Goal: Task Accomplishment & Management: Complete application form

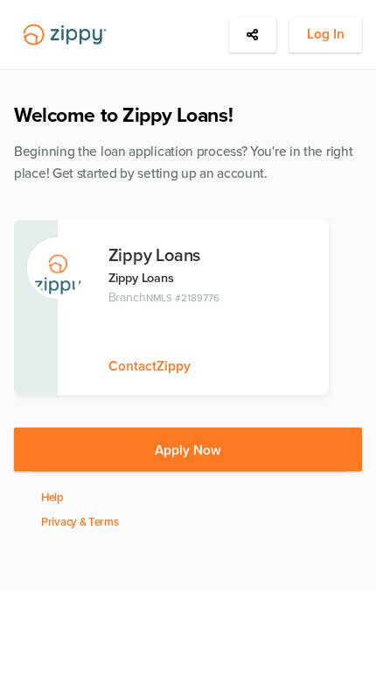
click at [328, 47] on button "Log In" at bounding box center [326, 35] width 73 height 35
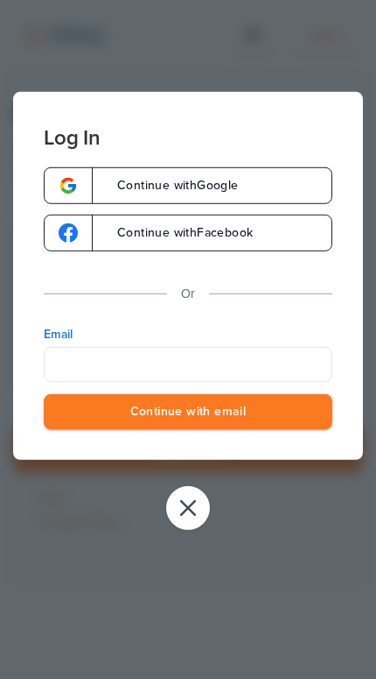
click at [261, 358] on input "Email" at bounding box center [188, 363] width 289 height 35
type input "**********"
click at [188, 413] on button "Continue with email" at bounding box center [188, 411] width 289 height 36
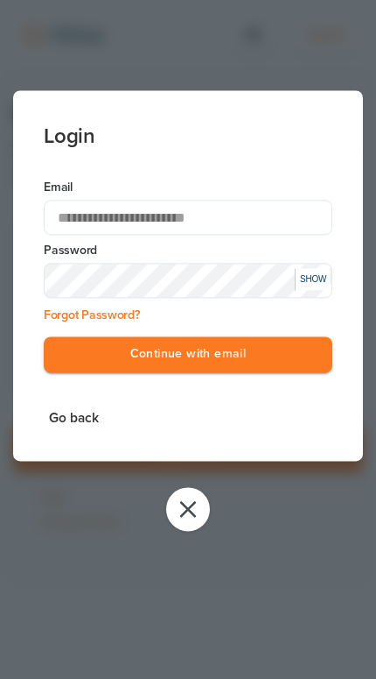
click at [286, 360] on button "Continue with email" at bounding box center [188, 354] width 289 height 36
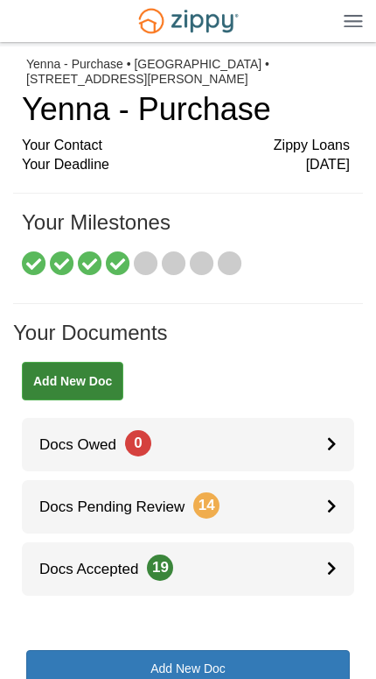
click at [303, 504] on link "Docs Pending Review 14" at bounding box center [188, 506] width 333 height 53
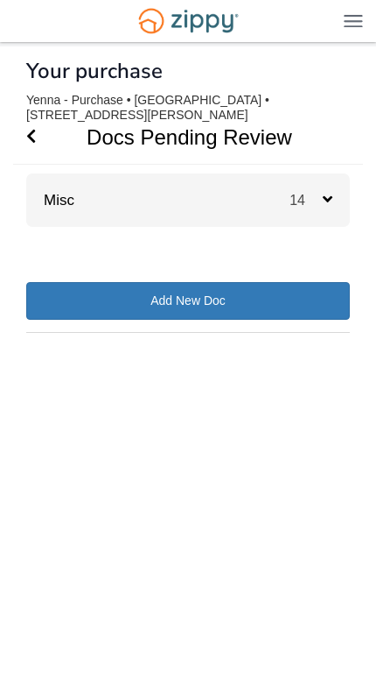
click at [310, 188] on div "14" at bounding box center [320, 199] width 60 height 53
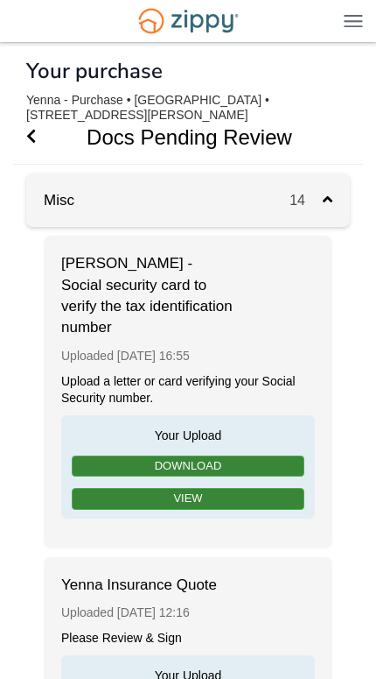
click at [30, 137] on icon "Go Back" at bounding box center [31, 136] width 10 height 16
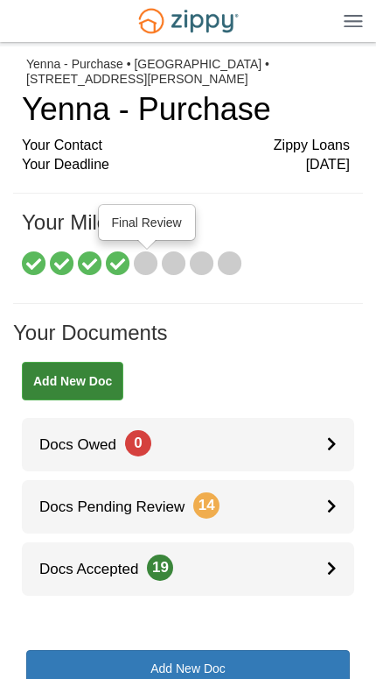
click at [157, 254] on icon at bounding box center [146, 264] width 25 height 25
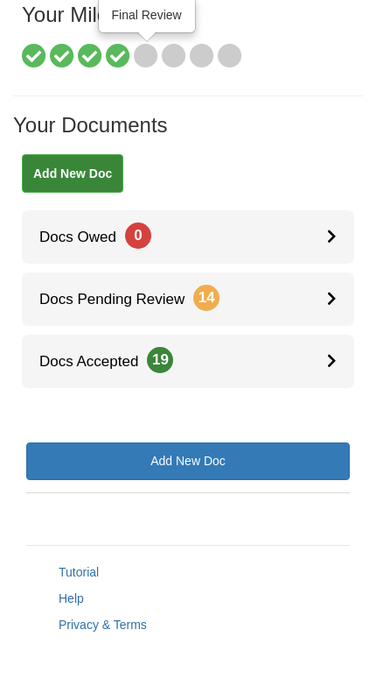
scroll to position [208, 0]
